Goal: Navigation & Orientation: Go to known website

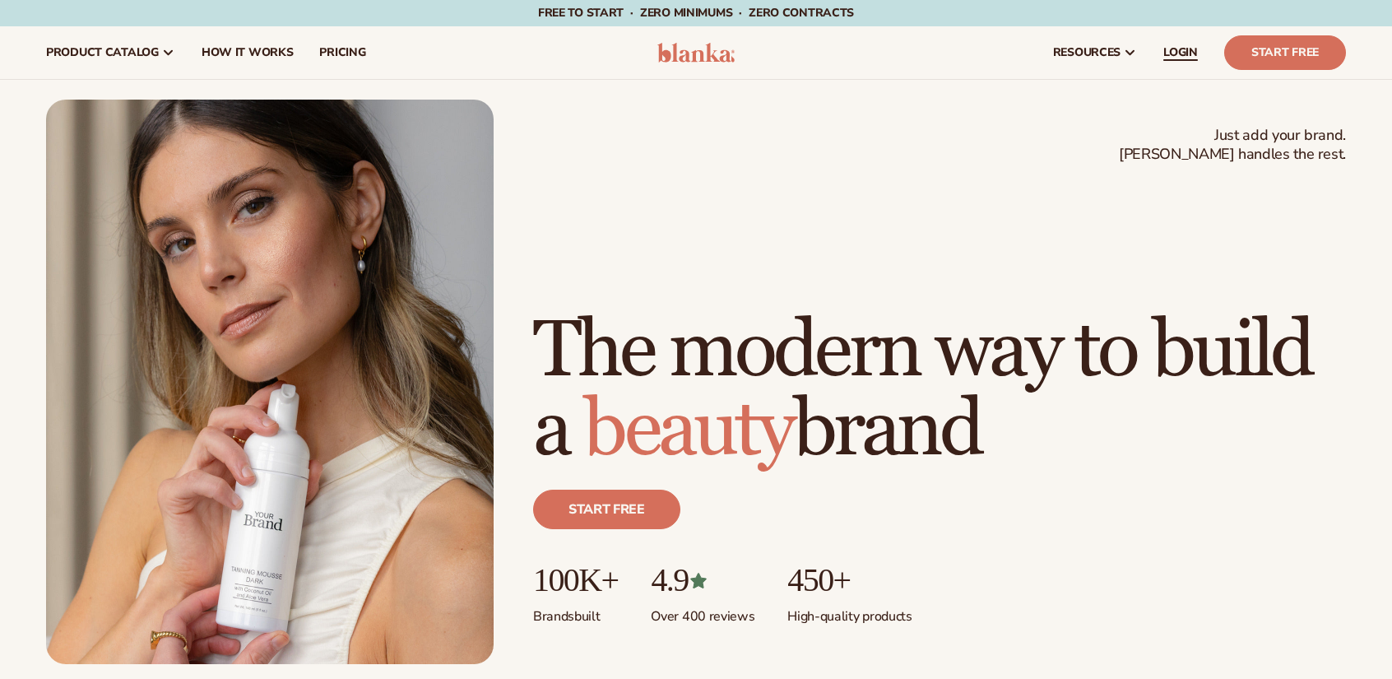
click at [1171, 62] on link "LOGIN" at bounding box center [1180, 52] width 61 height 53
